Goal: Navigation & Orientation: Find specific page/section

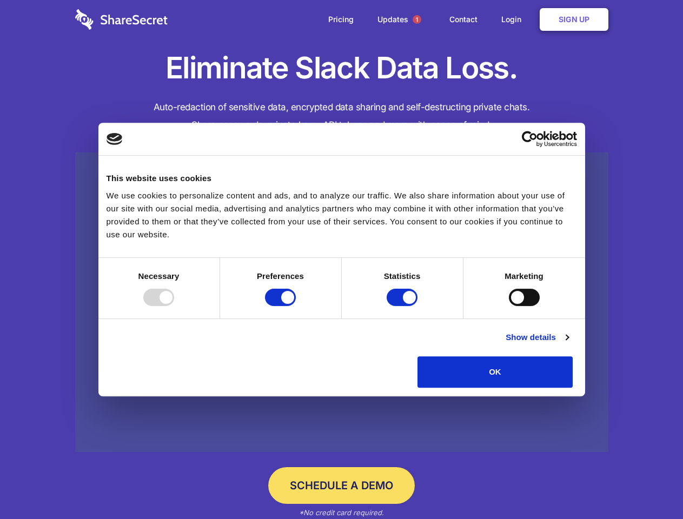
click at [174, 306] on div at bounding box center [158, 297] width 31 height 17
click at [296, 306] on input "Preferences" at bounding box center [280, 297] width 31 height 17
checkbox input "false"
click at [403, 306] on input "Statistics" at bounding box center [402, 297] width 31 height 17
checkbox input "false"
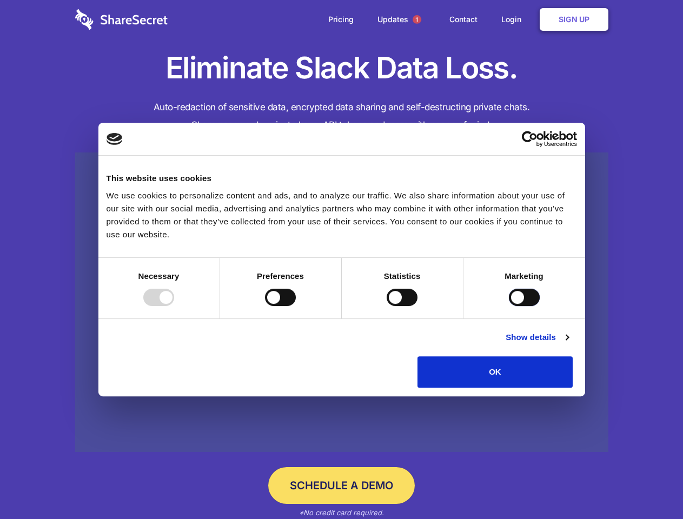
click at [509, 306] on input "Marketing" at bounding box center [524, 297] width 31 height 17
checkbox input "true"
click at [568, 344] on link "Show details" at bounding box center [537, 337] width 63 height 13
click at [0, 0] on div "Preference cookies enable a website to remember information that changes the wa…" at bounding box center [0, 0] width 0 height 0
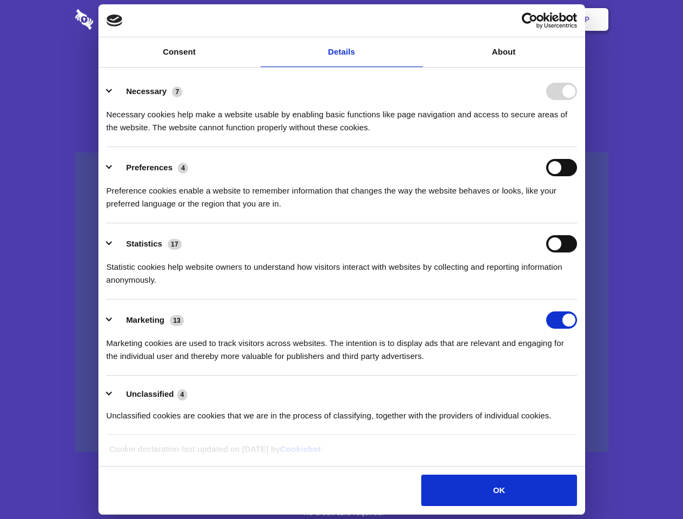
click at [416, 19] on span "1" at bounding box center [417, 19] width 9 height 9
